Goal: Task Accomplishment & Management: Manage account settings

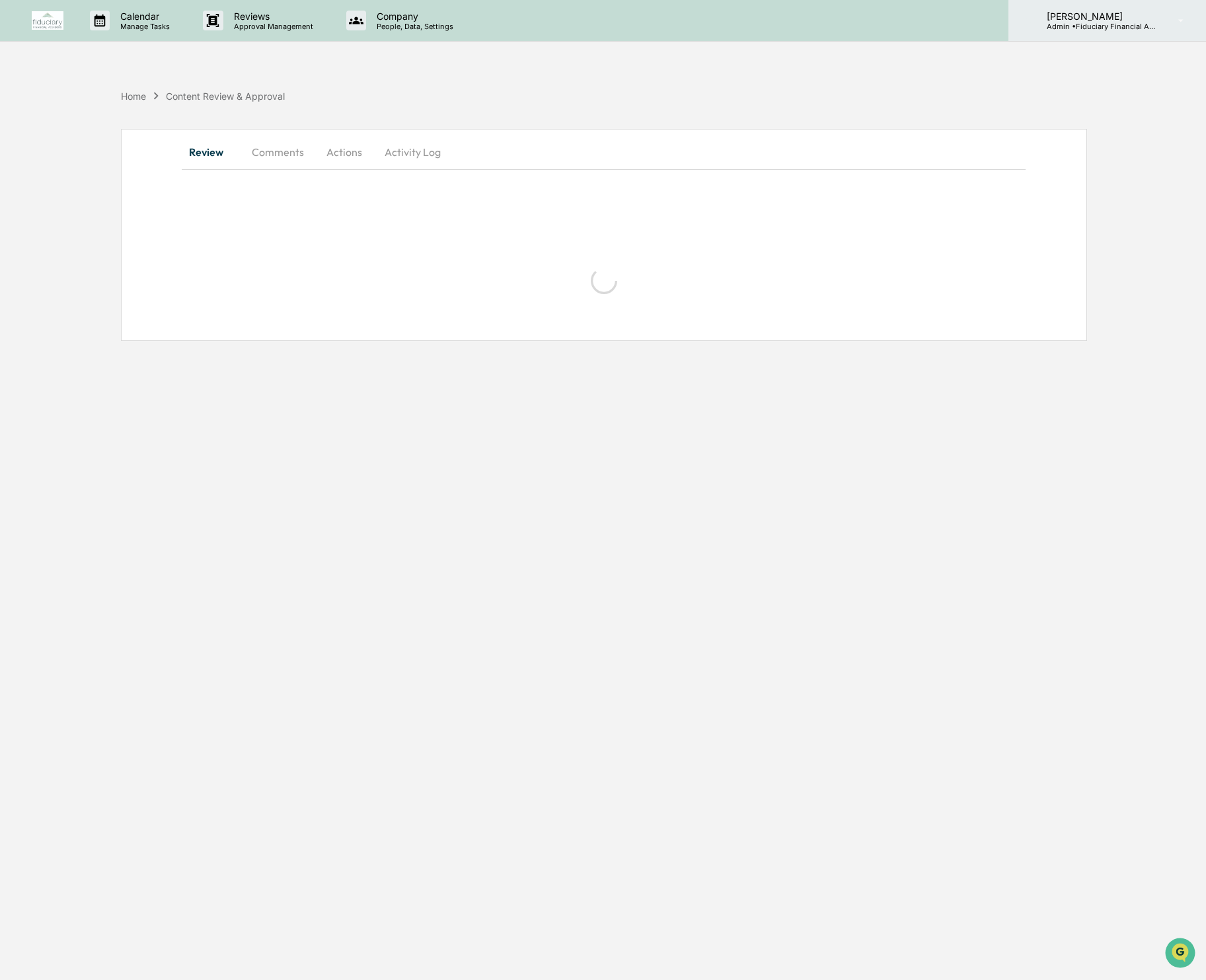
click at [1093, 33] on div "[PERSON_NAME] Admin • Fiduciary Financial Advisors" at bounding box center [1107, 20] width 198 height 41
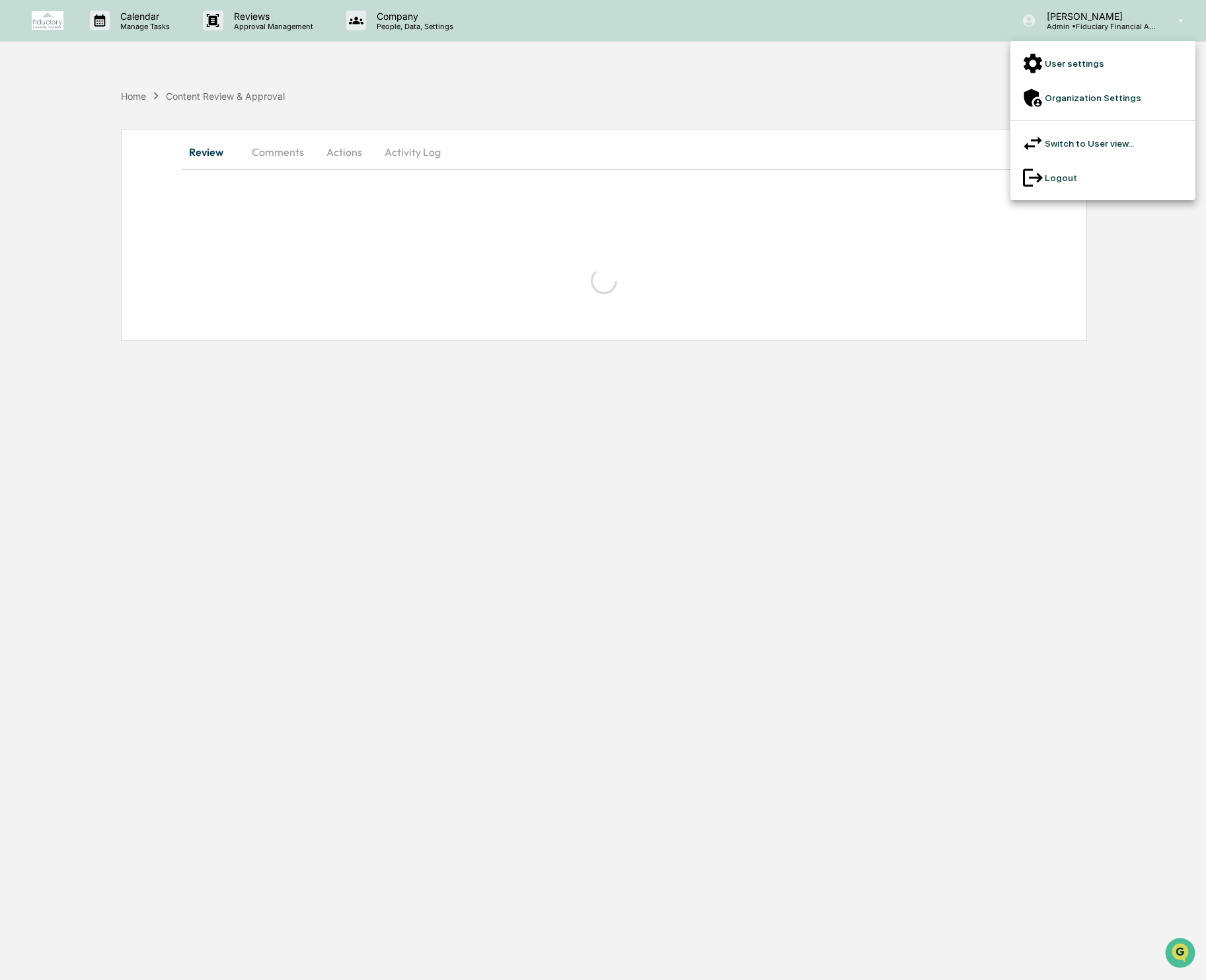
click at [712, 96] on div at bounding box center [603, 490] width 1206 height 980
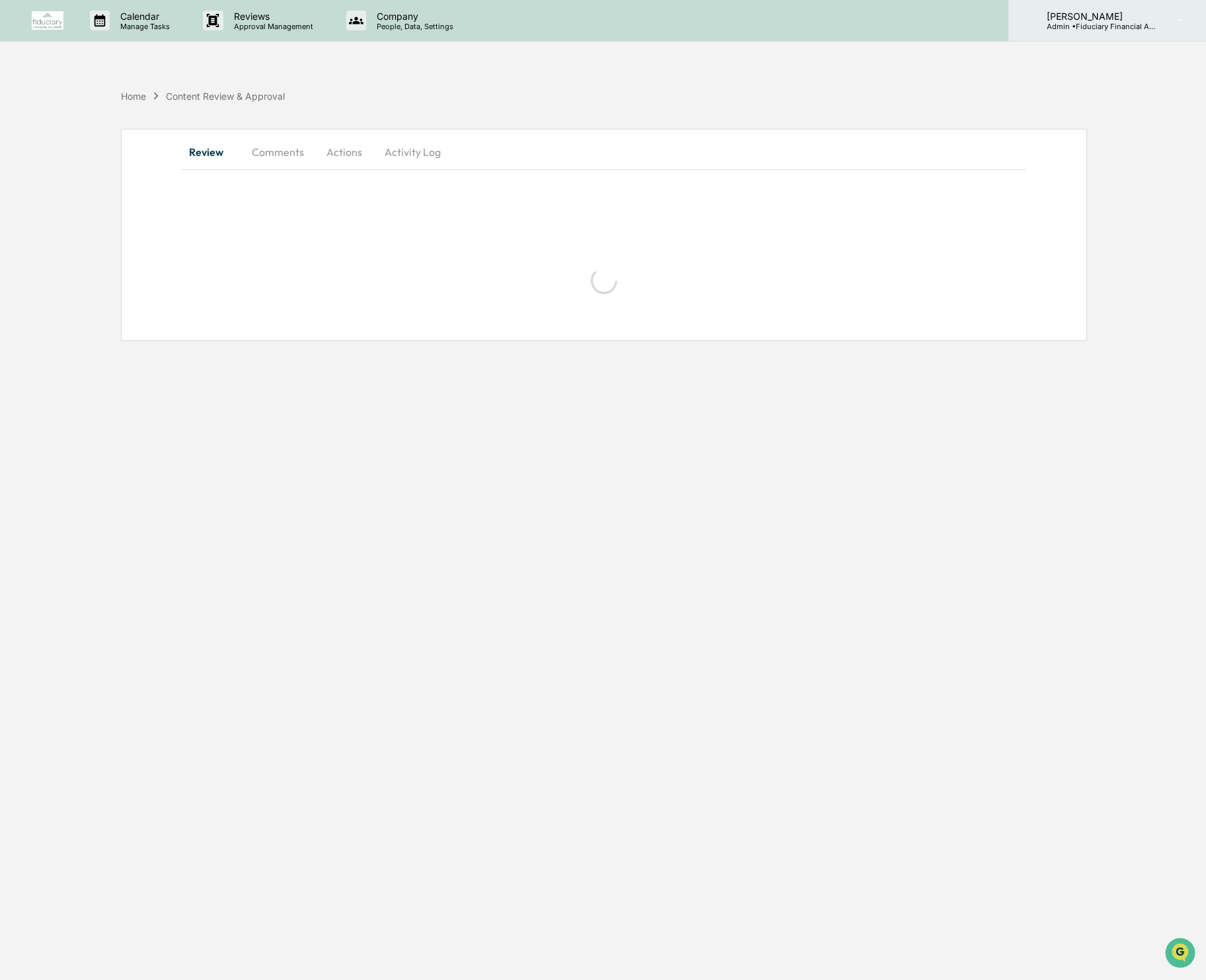
click at [1066, 14] on p "[PERSON_NAME]" at bounding box center [1097, 16] width 123 height 11
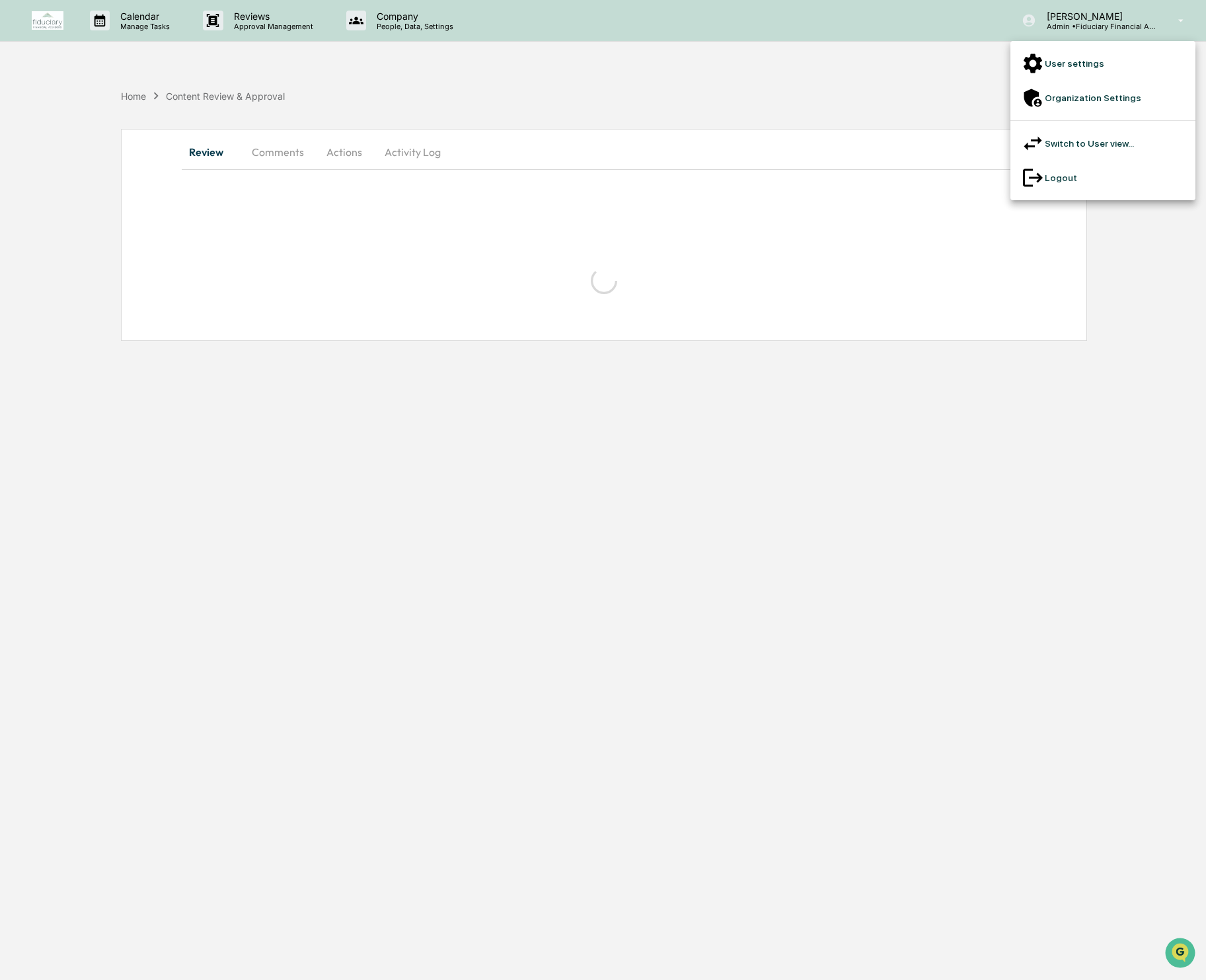
click at [1081, 56] on li "User settings" at bounding box center [1102, 63] width 185 height 34
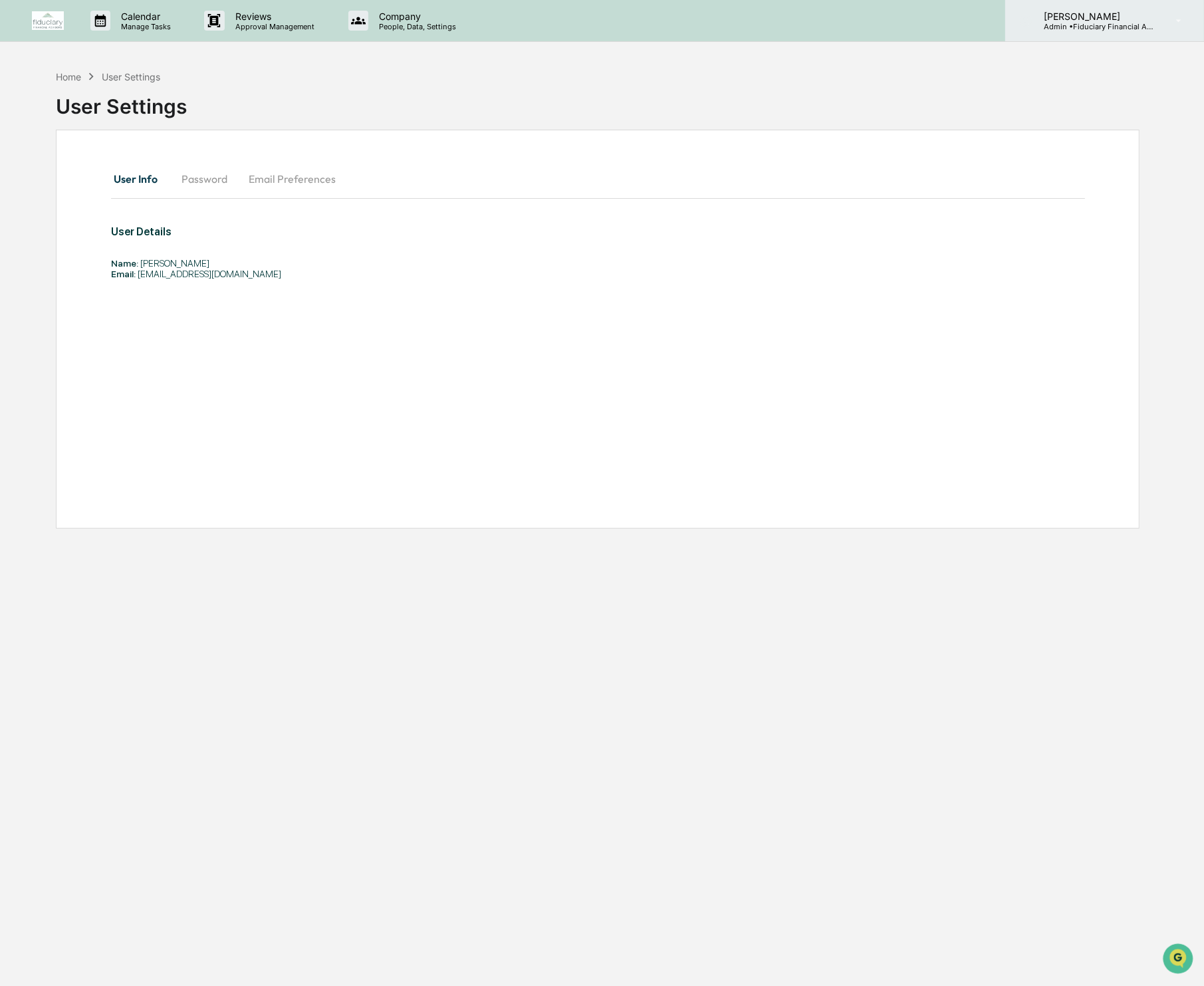
click at [1116, 19] on p "[PERSON_NAME]" at bounding box center [1095, 16] width 124 height 11
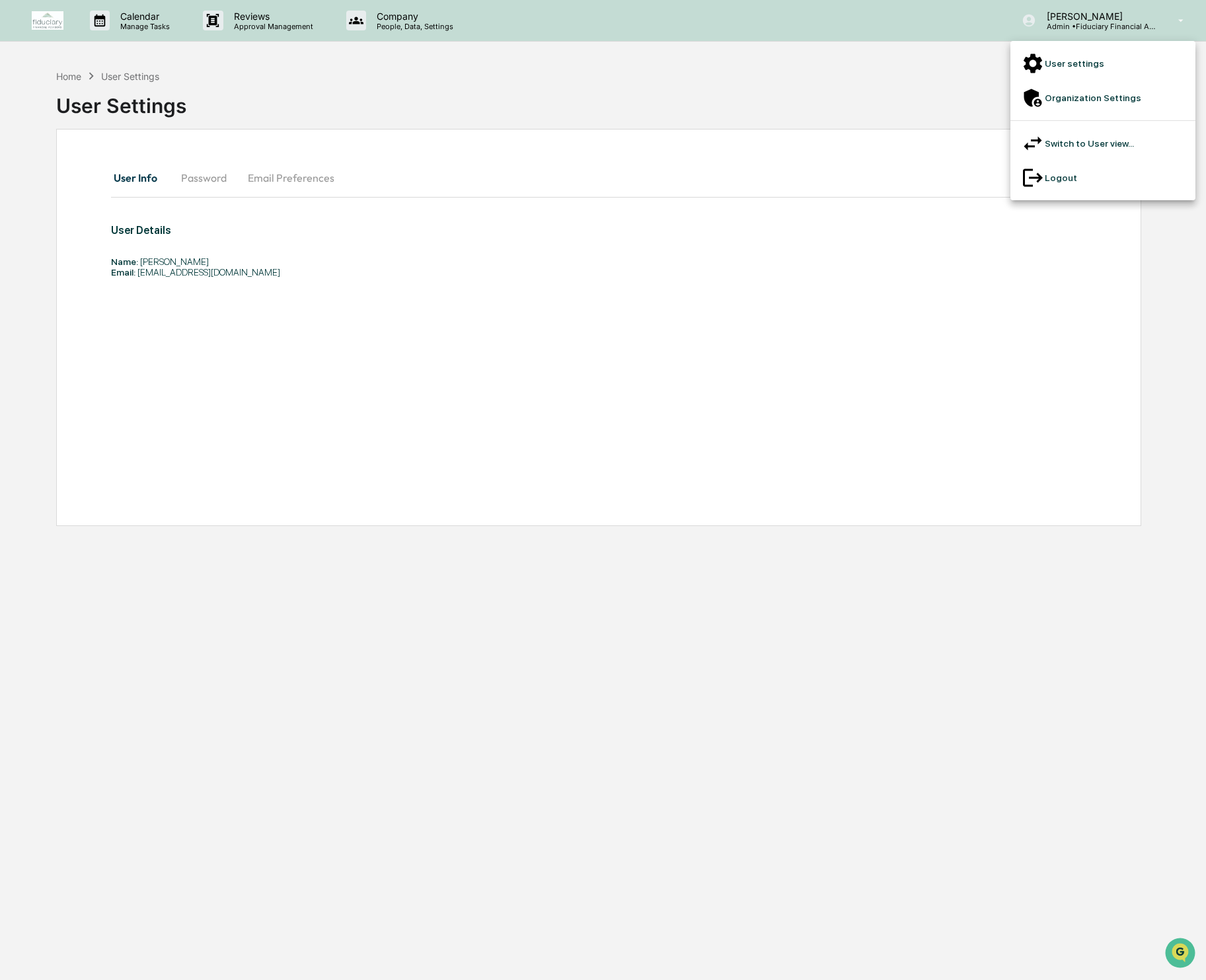
click at [1087, 128] on li "Switch to User view..." at bounding box center [1102, 143] width 185 height 34
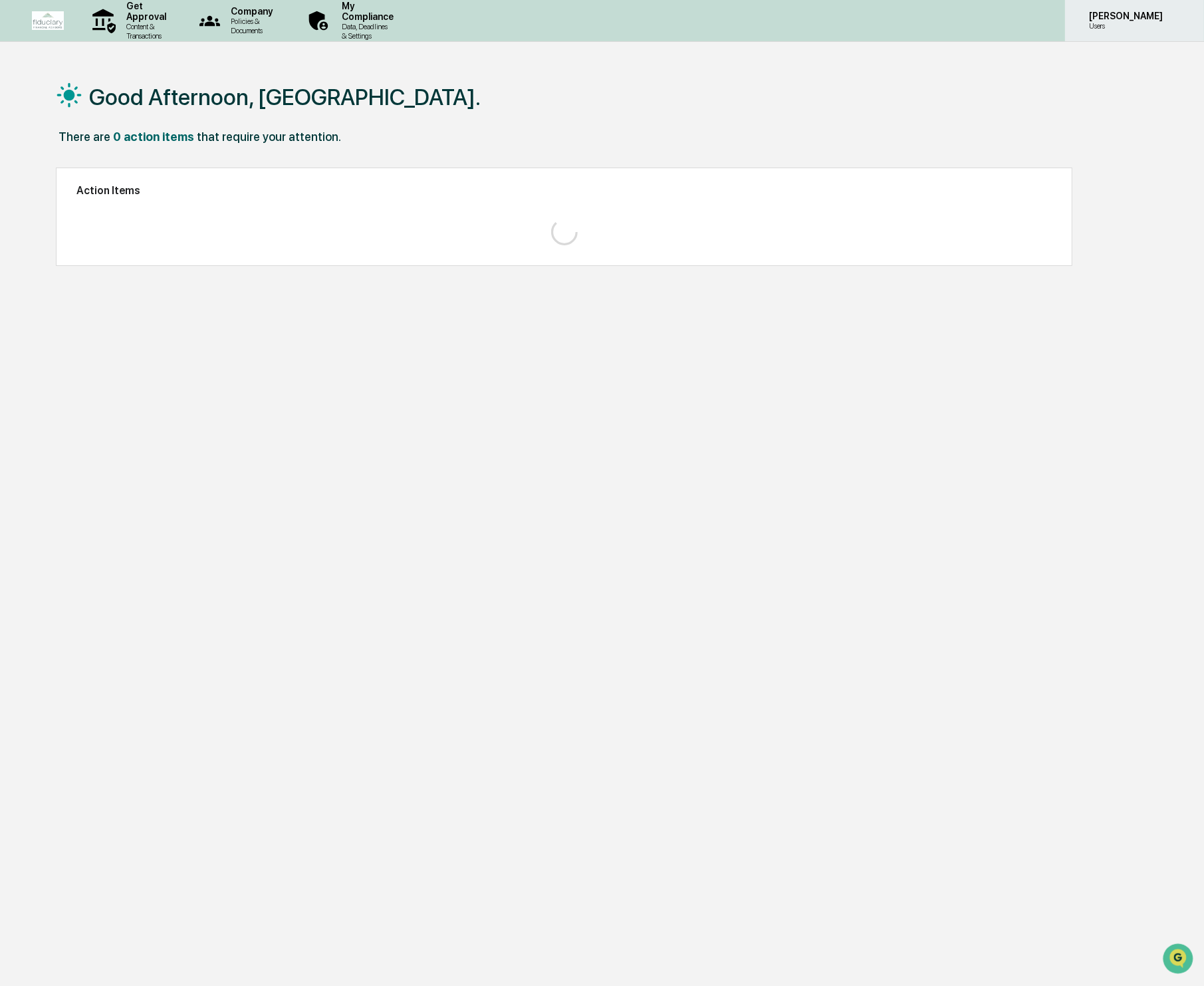
click at [1118, 14] on p "[PERSON_NAME]" at bounding box center [1124, 16] width 91 height 11
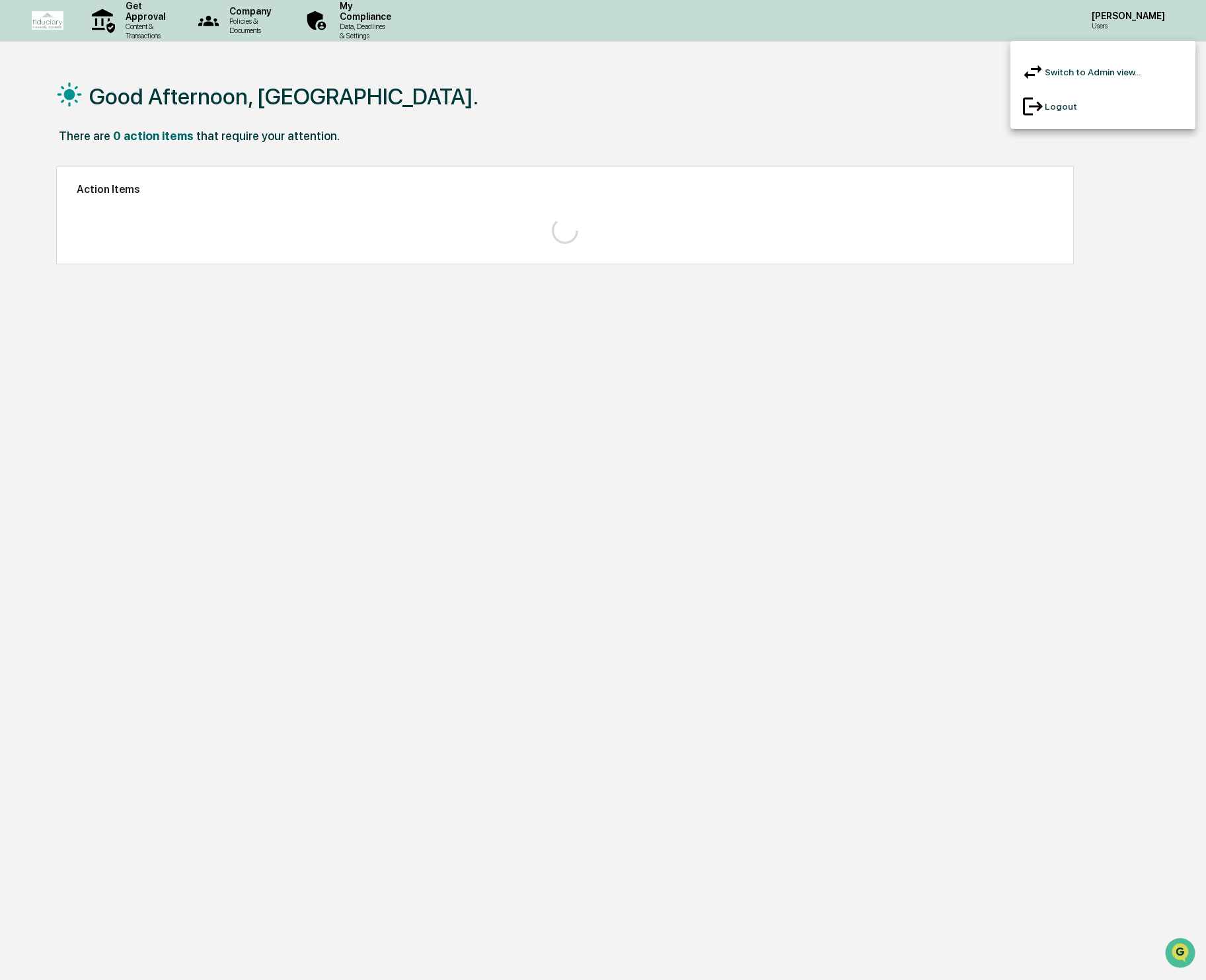
click at [1100, 31] on div at bounding box center [603, 490] width 1206 height 980
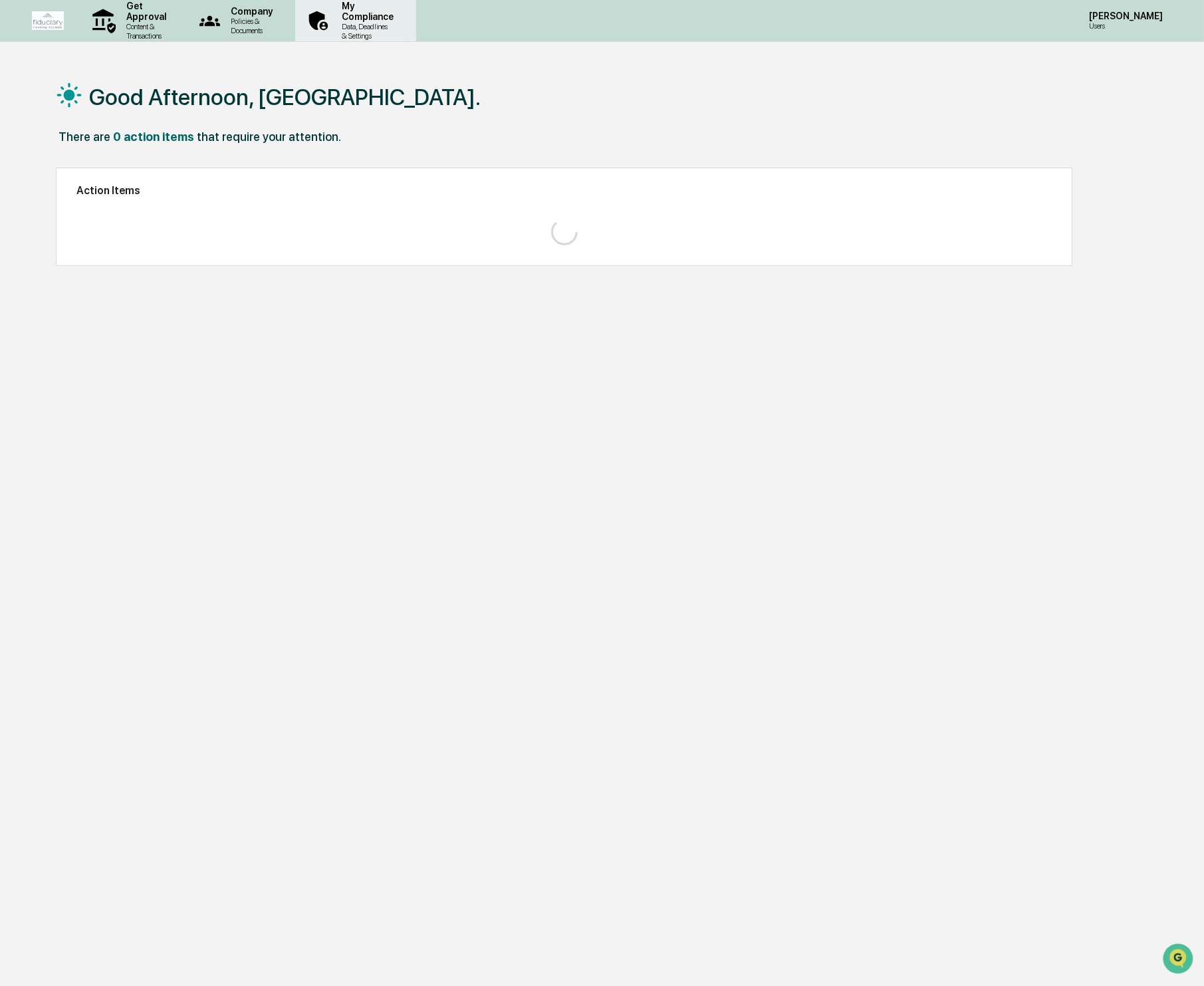
click at [400, 26] on p "Data, Deadlines & Settings" at bounding box center [365, 31] width 69 height 19
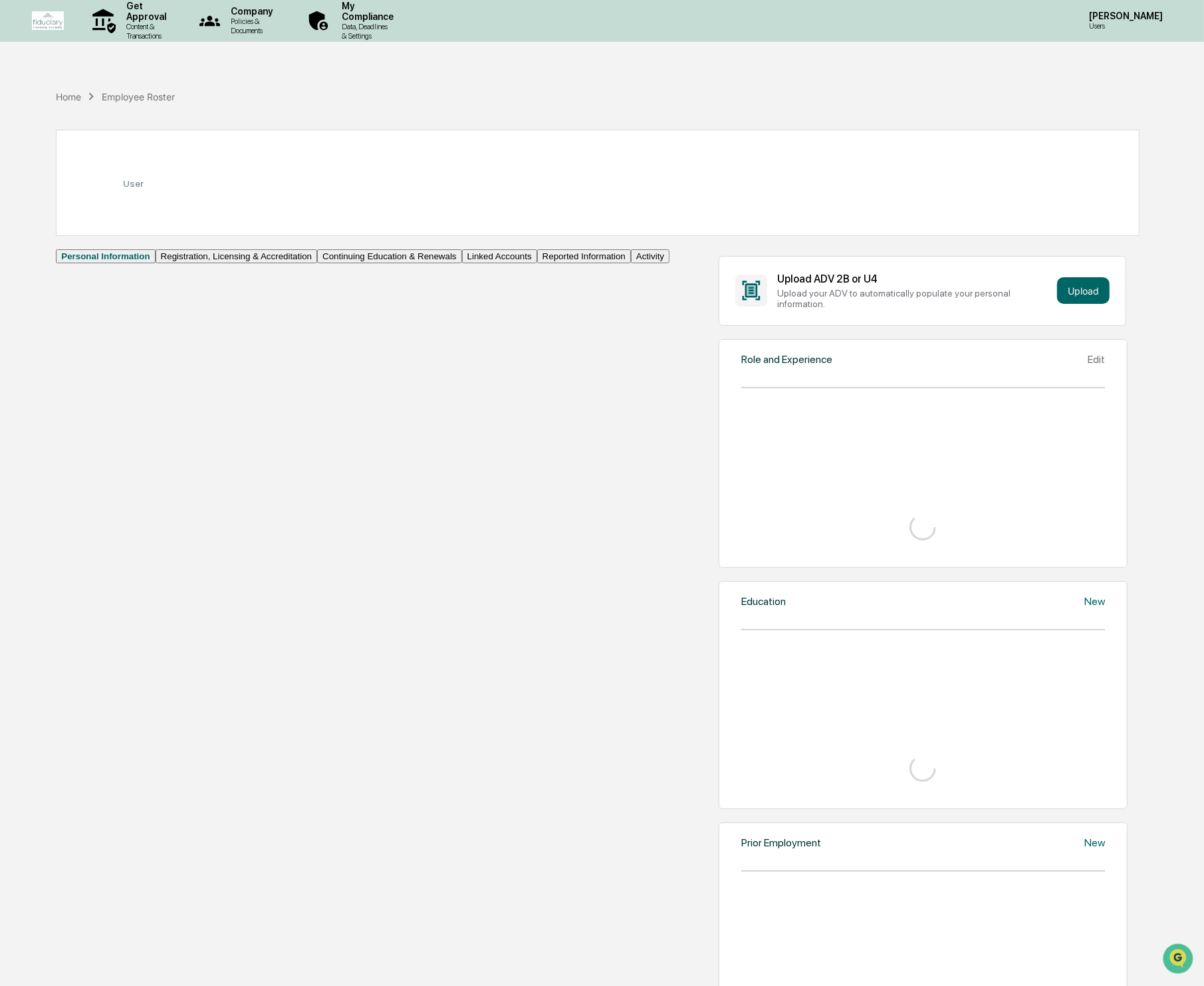
click at [155, 263] on button "Registration, Licensing & Accreditation" at bounding box center [236, 256] width 162 height 14
click at [470, 263] on button "Linked Accounts" at bounding box center [507, 256] width 75 height 14
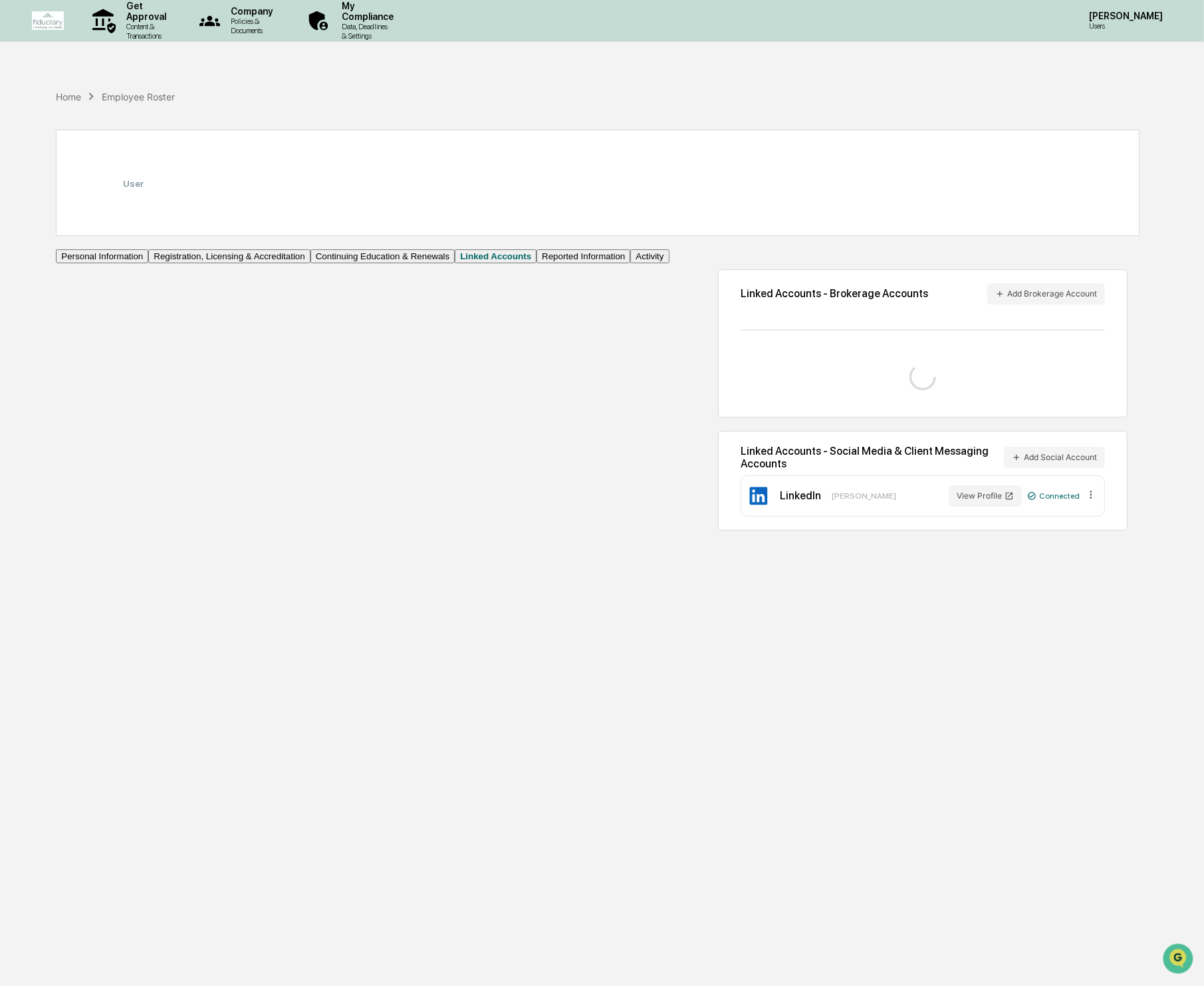
click at [612, 79] on div "Home Employee Roster" at bounding box center [598, 96] width 1084 height 66
